Goal: Navigation & Orientation: Find specific page/section

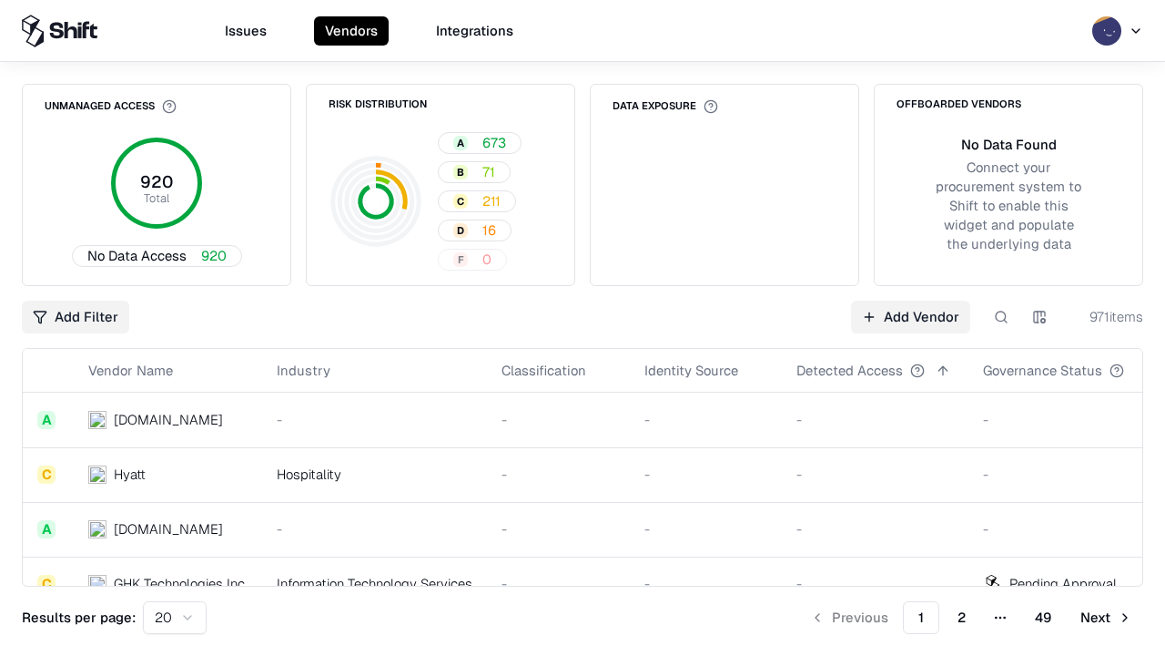
click at [175, 617] on html "Issues Vendors Integrations Unmanaged Access 920 Total No Data Access 920 Risk …" at bounding box center [582, 328] width 1165 height 656
click at [1106, 617] on button "Next" at bounding box center [1107, 617] width 74 height 33
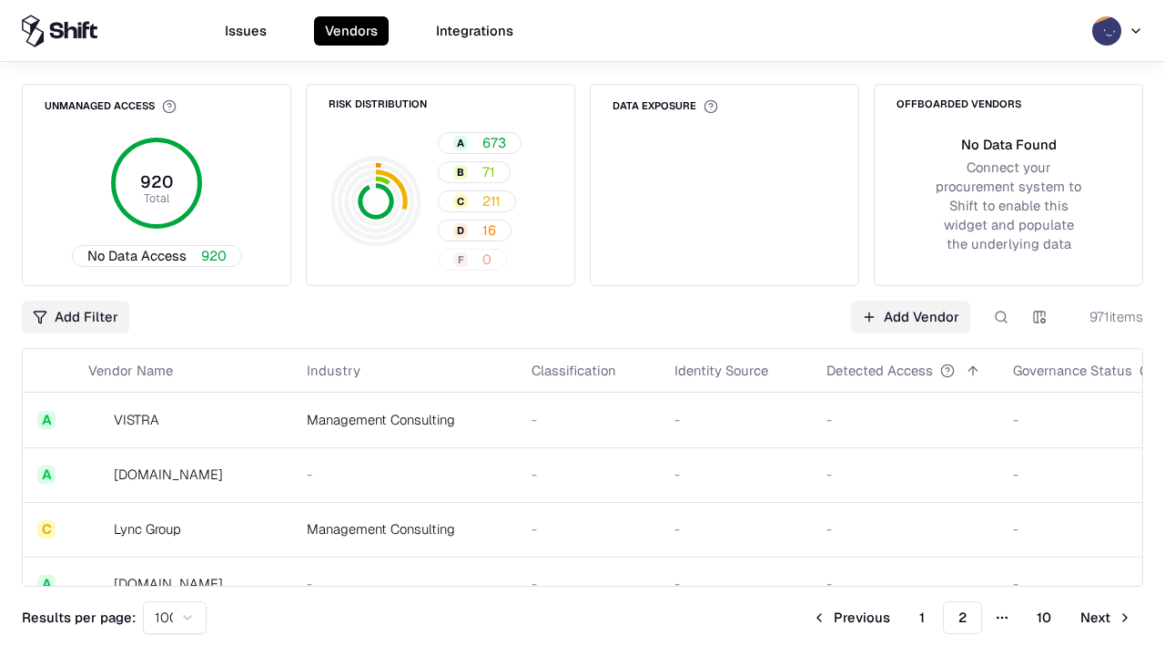
click at [1106, 617] on button "Next" at bounding box center [1107, 617] width 74 height 33
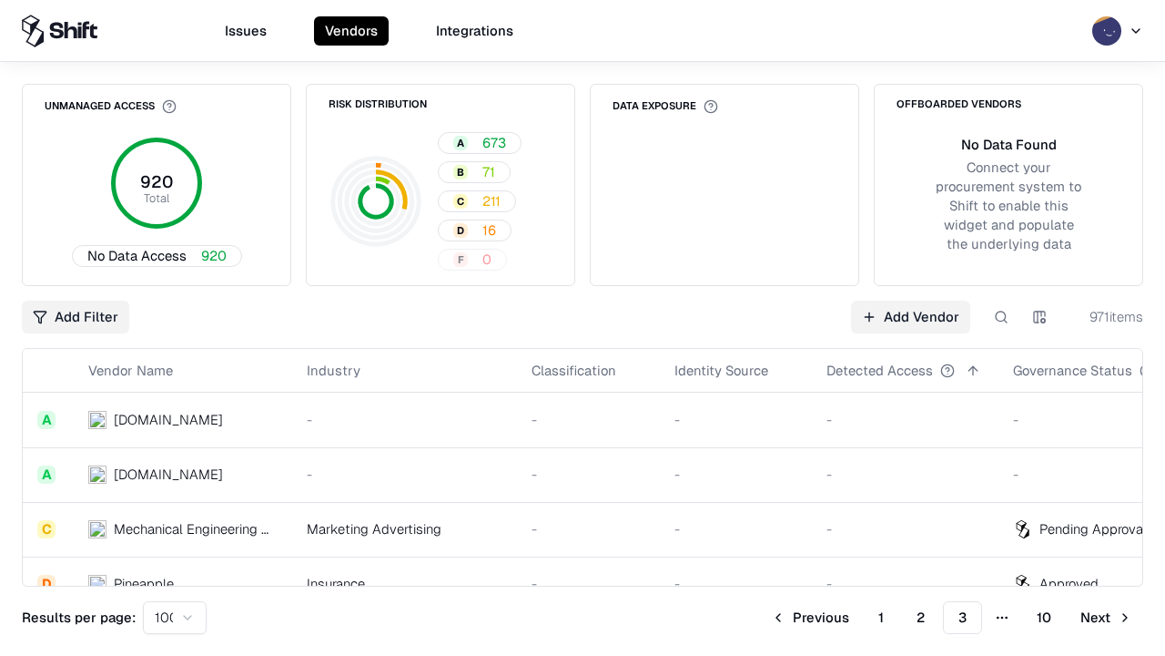
click at [1106, 617] on button "Next" at bounding box center [1107, 617] width 74 height 33
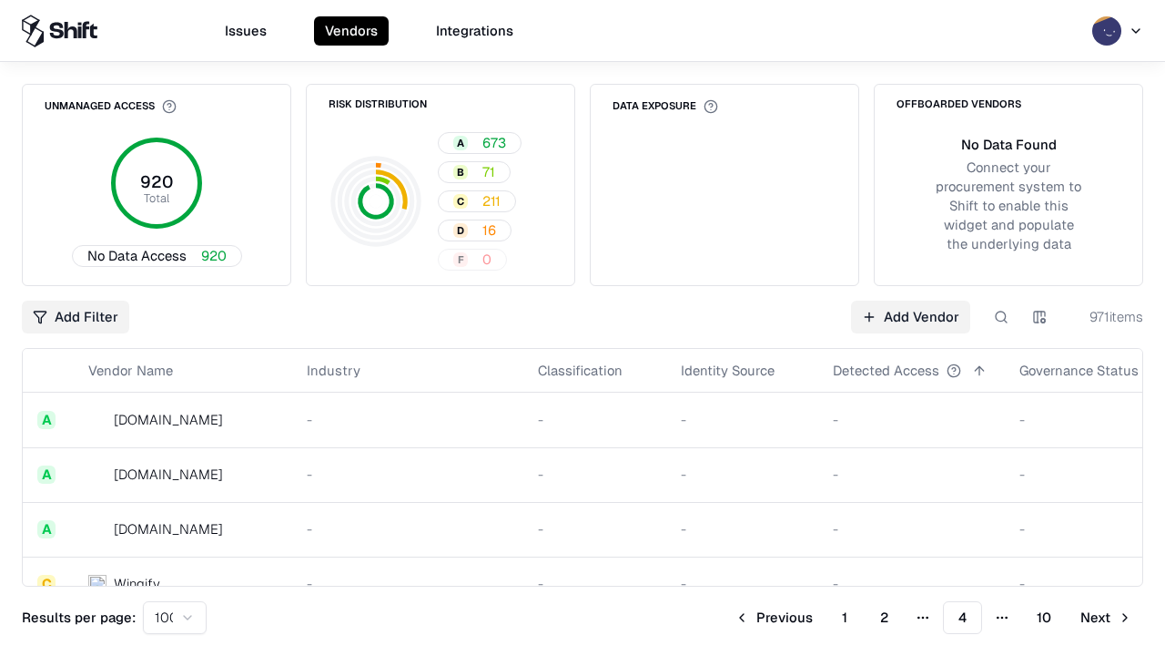
click at [1106, 617] on button "Next" at bounding box center [1107, 617] width 74 height 33
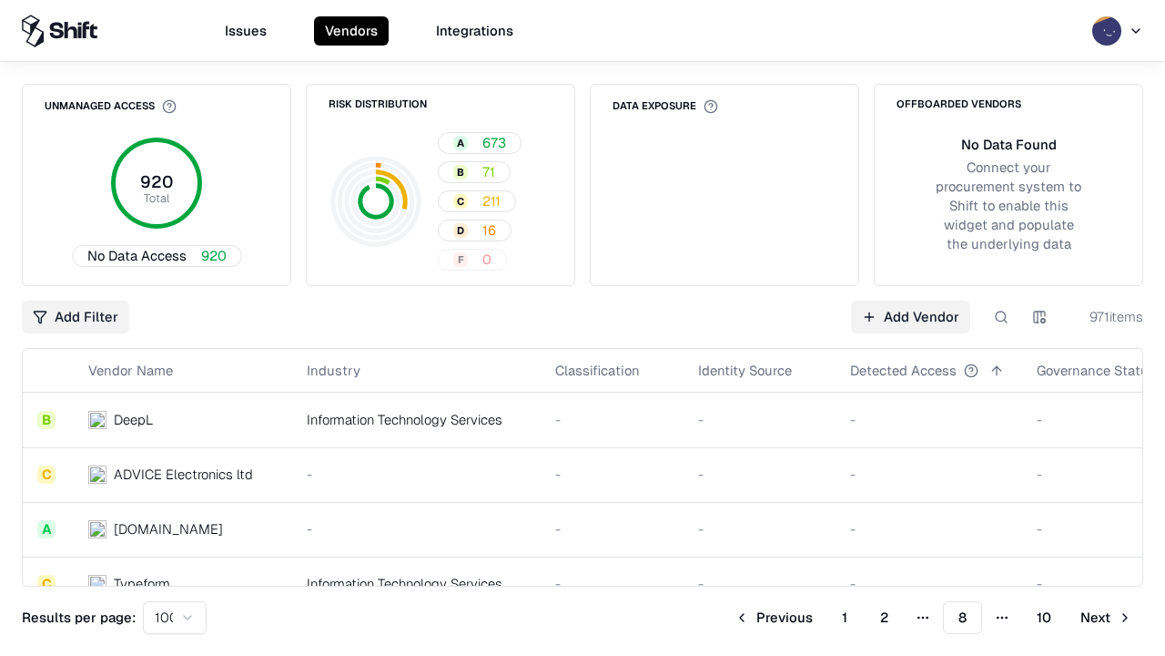
click at [1106, 617] on button "Next" at bounding box center [1107, 617] width 74 height 33
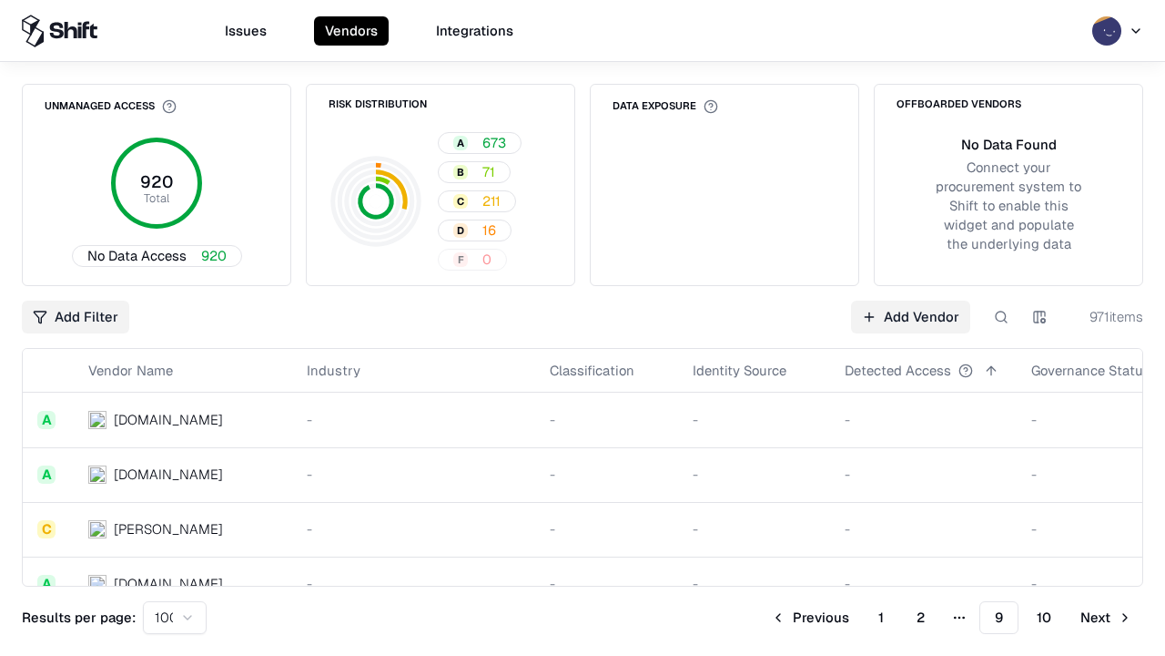
click at [1106, 617] on button "Next" at bounding box center [1107, 617] width 74 height 33
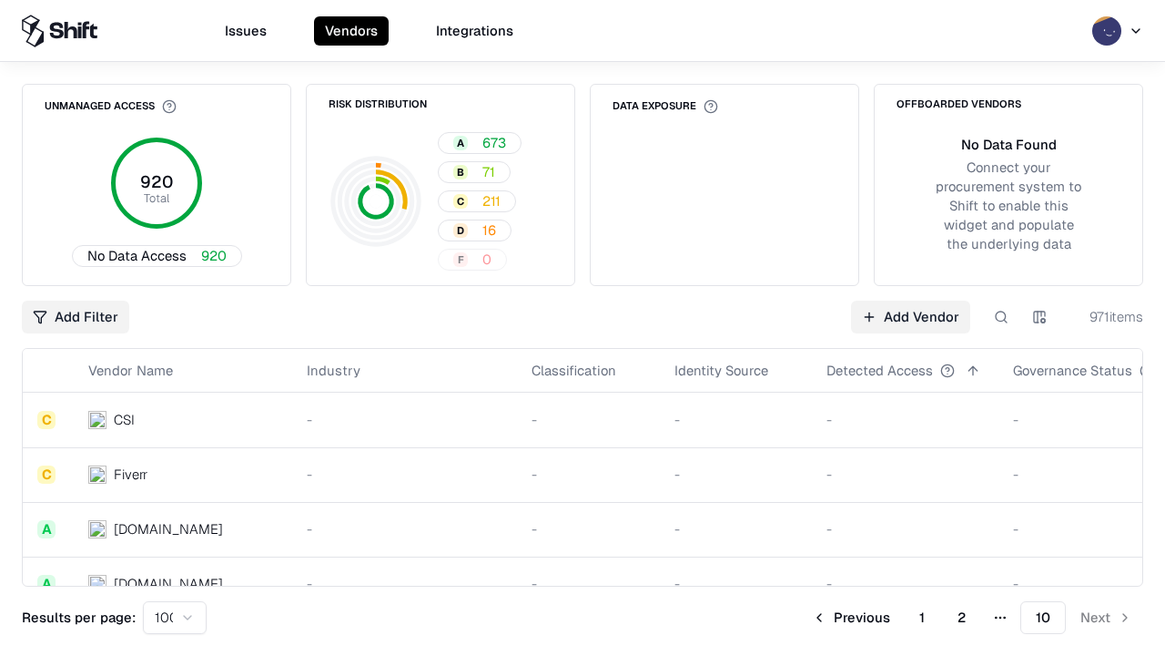
click at [851, 617] on button "Previous" at bounding box center [851, 617] width 100 height 33
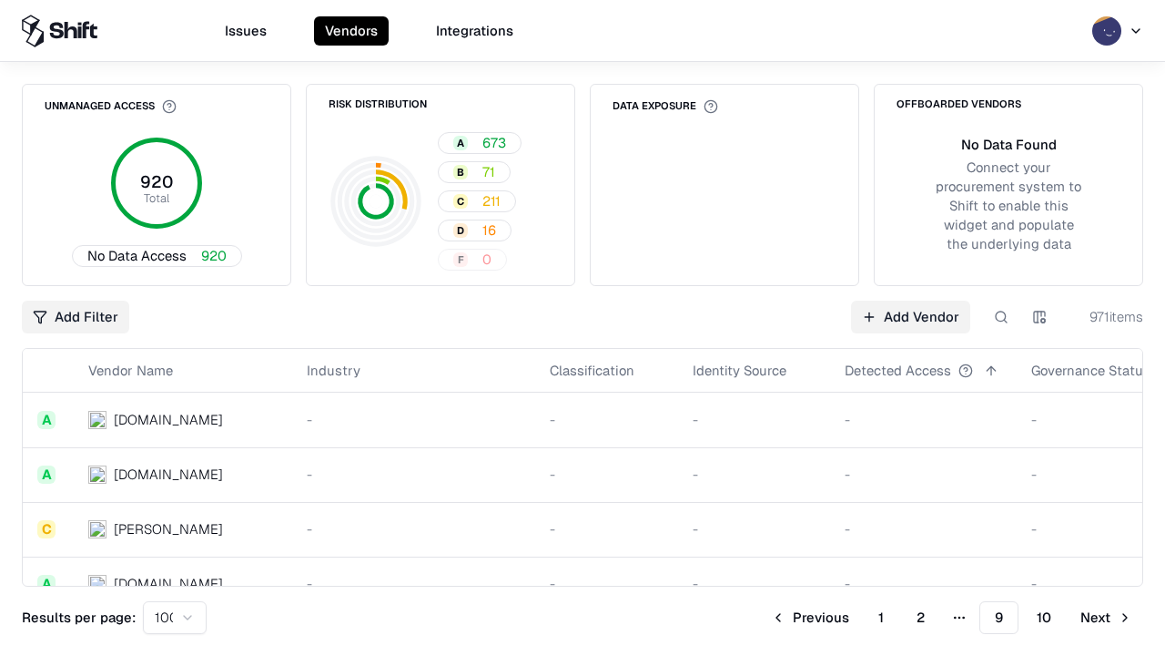
click at [810, 617] on button "Previous" at bounding box center [810, 617] width 100 height 33
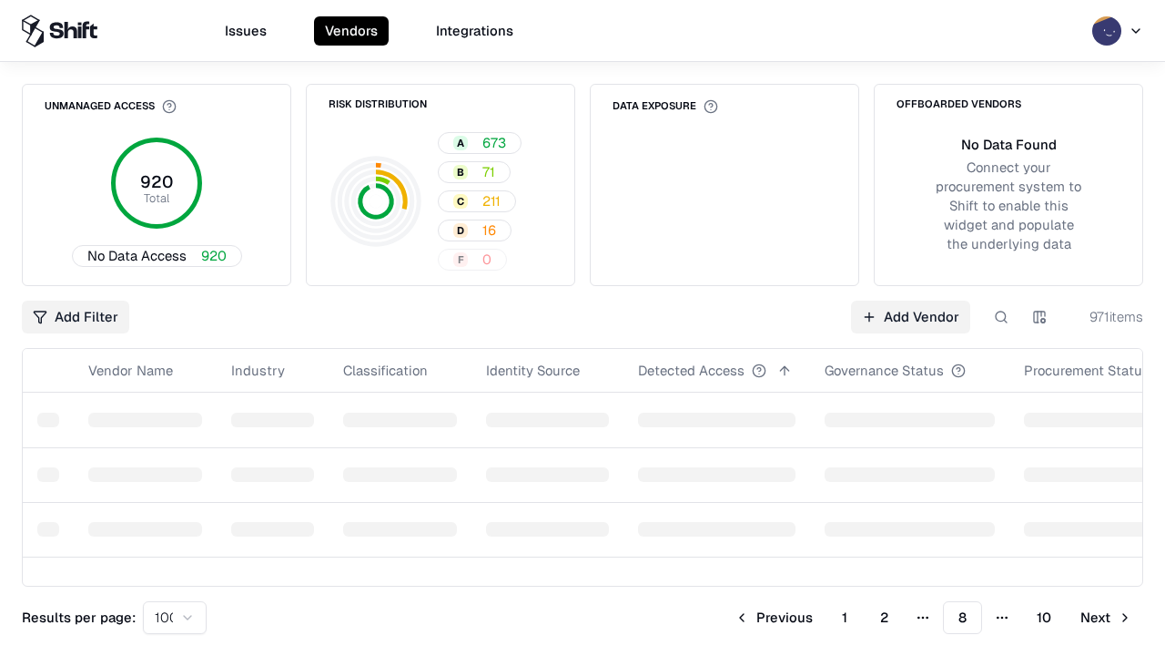
click at [774, 617] on button "Previous" at bounding box center [774, 617] width 100 height 33
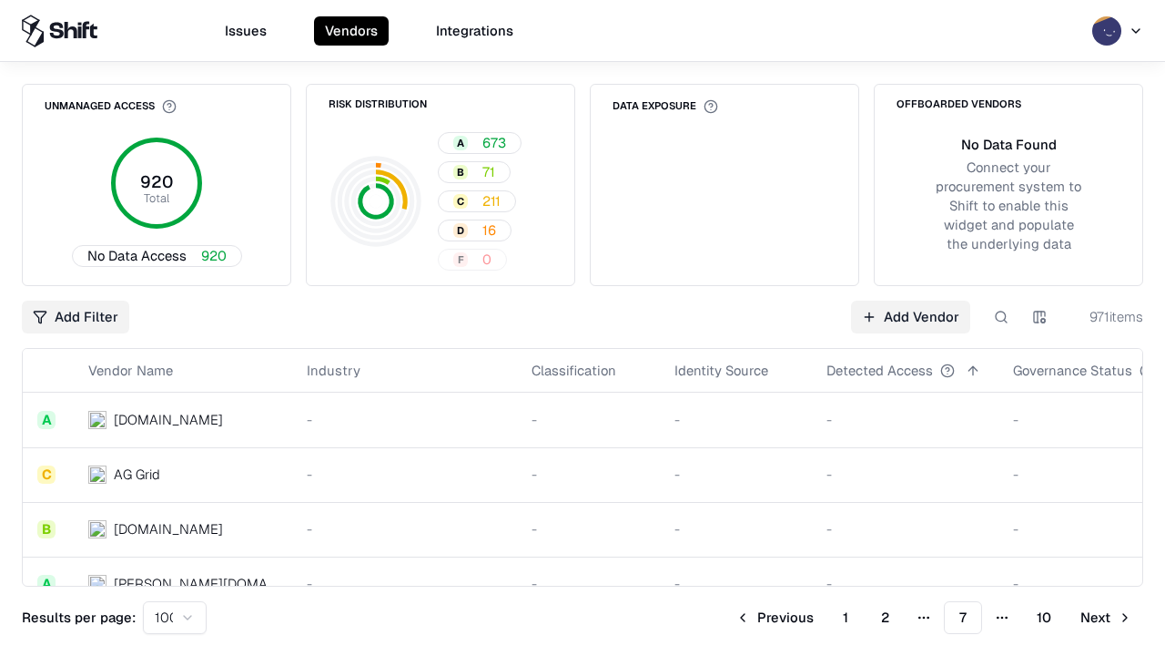
click at [775, 617] on button "Previous" at bounding box center [775, 617] width 100 height 33
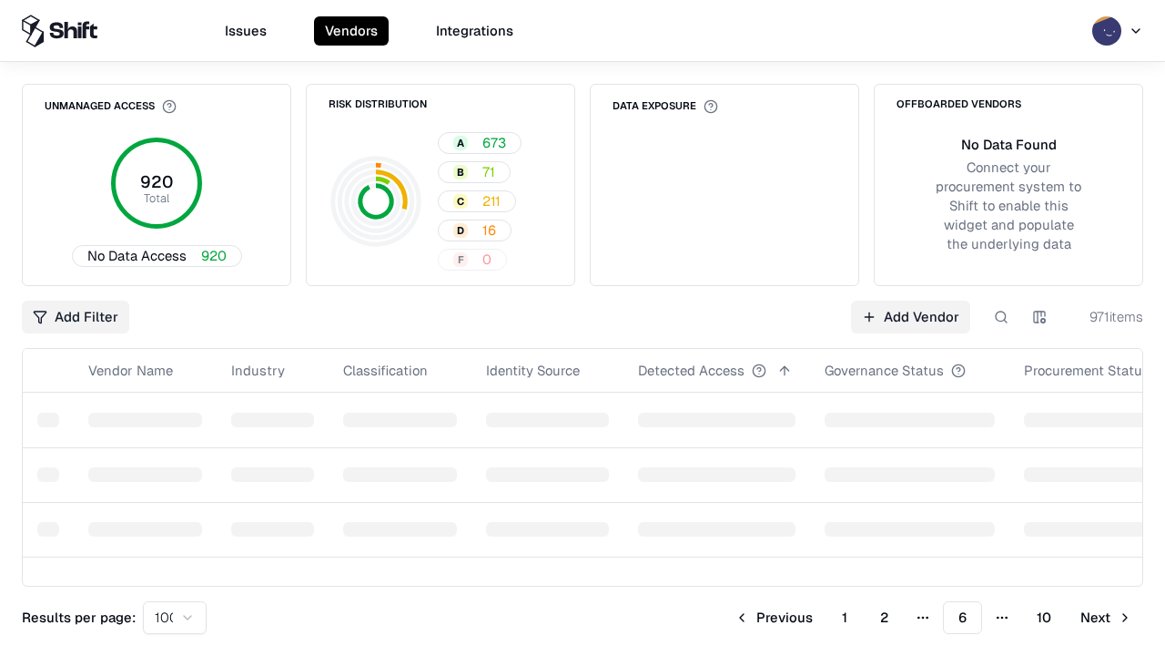
click at [774, 617] on button "Previous" at bounding box center [774, 617] width 100 height 33
